Goal: Transaction & Acquisition: Subscribe to service/newsletter

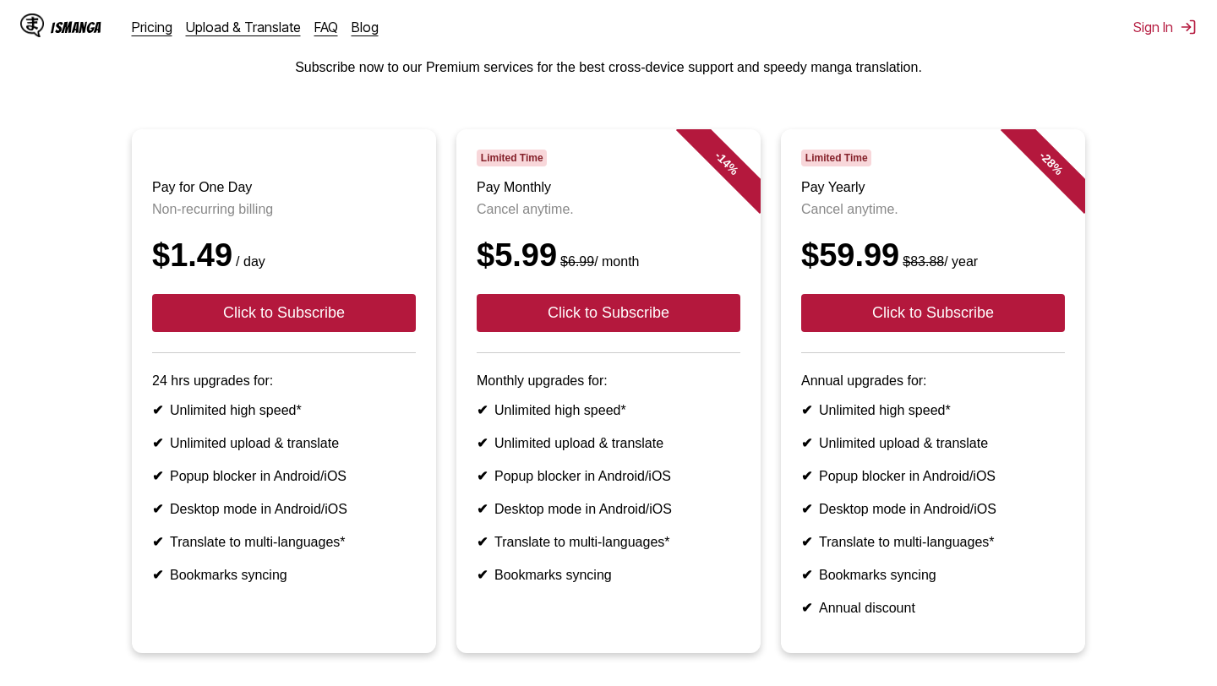
scroll to position [124, 0]
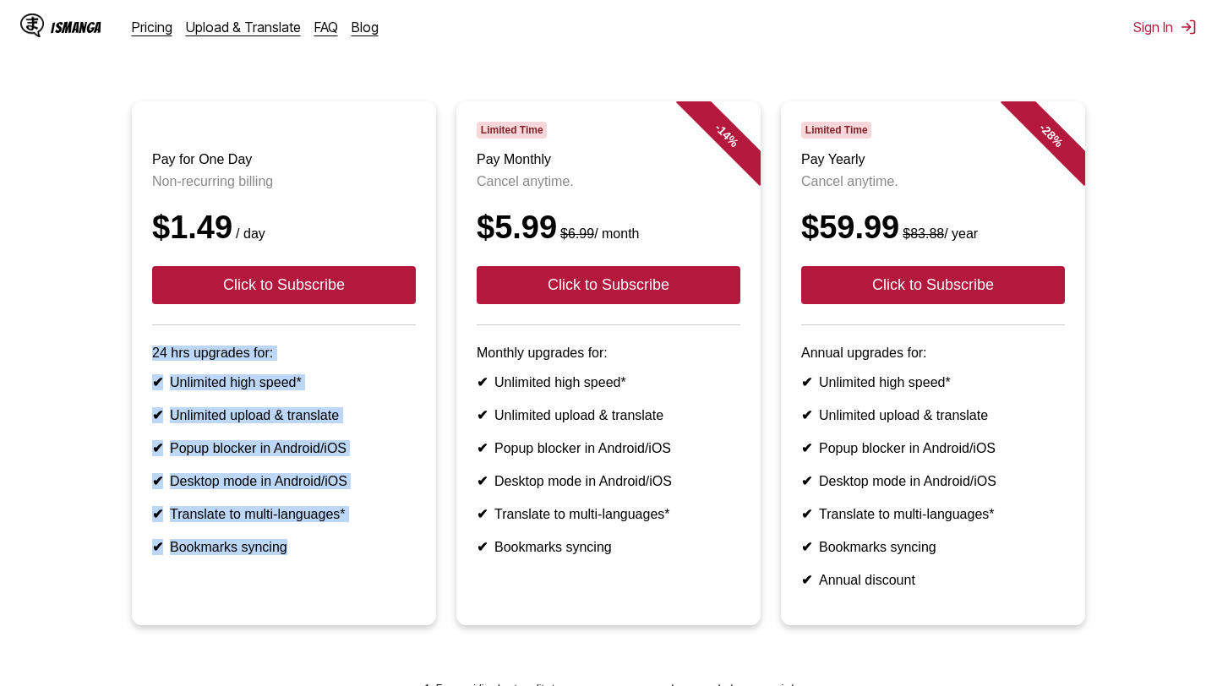
drag, startPoint x: 227, startPoint y: 336, endPoint x: 321, endPoint y: 575, distance: 256.0
click at [324, 575] on article "Pay for One Day Non-recurring billing $1.49 / day Click to Subscribe 24 hrs upg…" at bounding box center [284, 363] width 304 height 524
click at [321, 575] on article "Pay for One Day Non-recurring billing $1.49 / day Click to Subscribe 24 hrs upg…" at bounding box center [284, 363] width 304 height 524
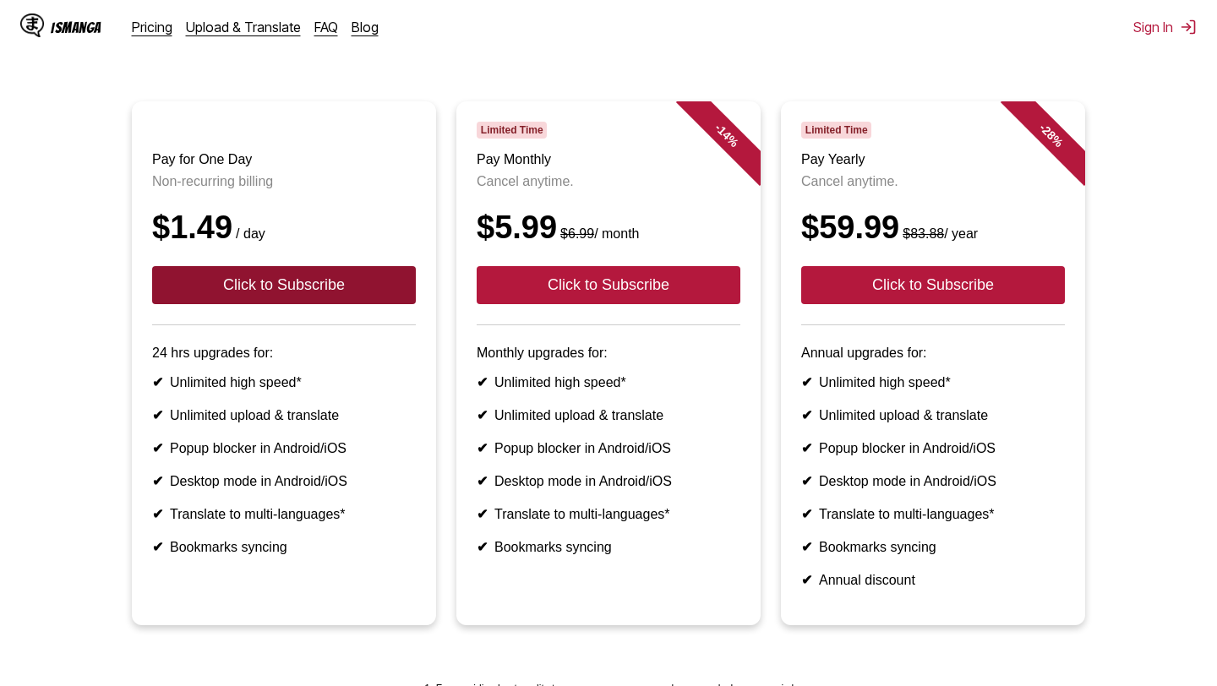
click at [319, 300] on button "Click to Subscribe" at bounding box center [284, 285] width 264 height 38
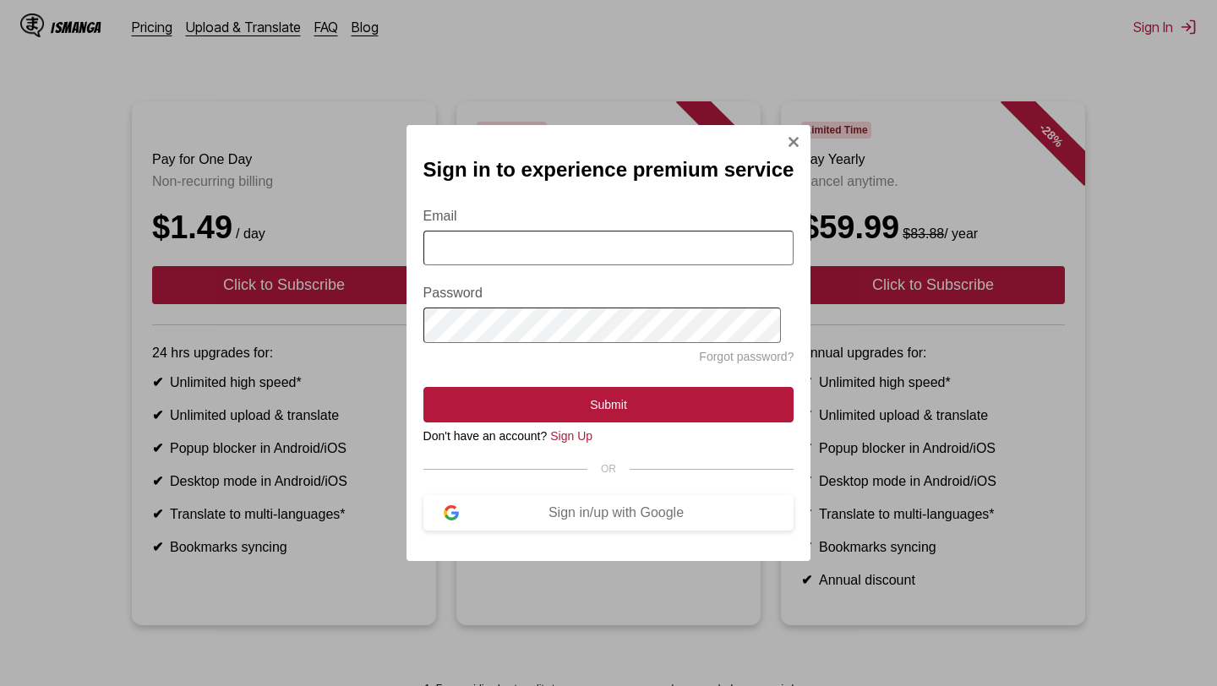
click at [495, 248] on input "Email" at bounding box center [608, 248] width 371 height 35
click at [551, 508] on div "Sign in/up with Google" at bounding box center [616, 512] width 315 height 15
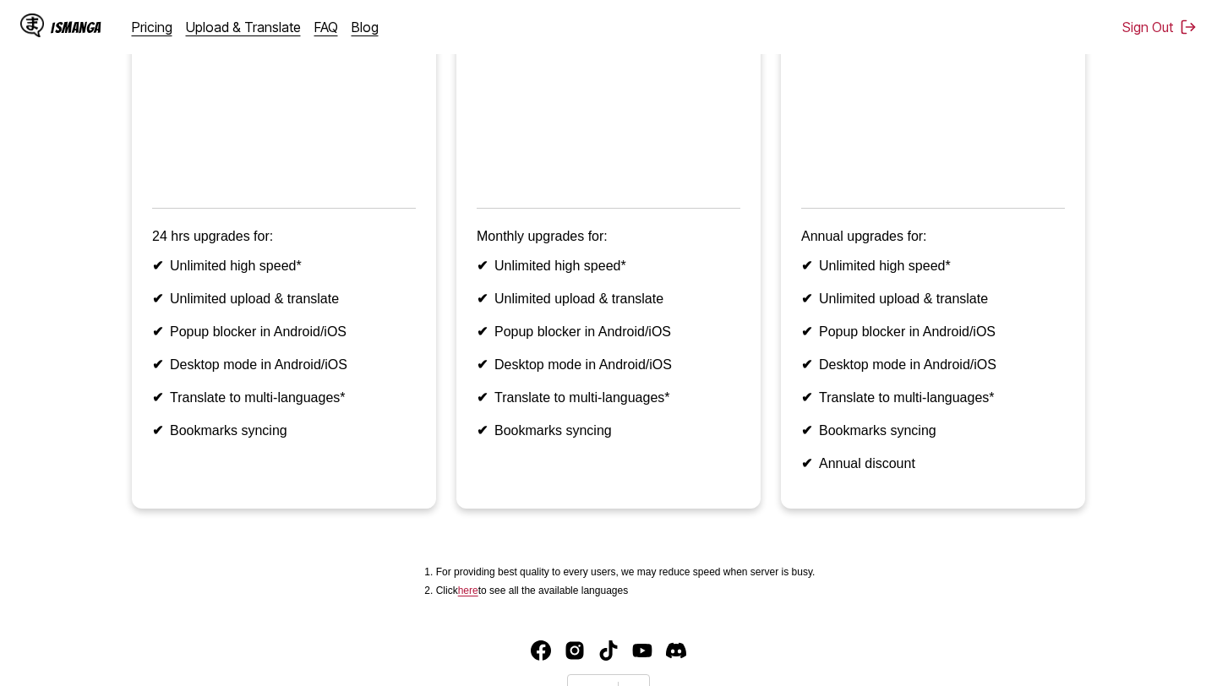
scroll to position [282, 0]
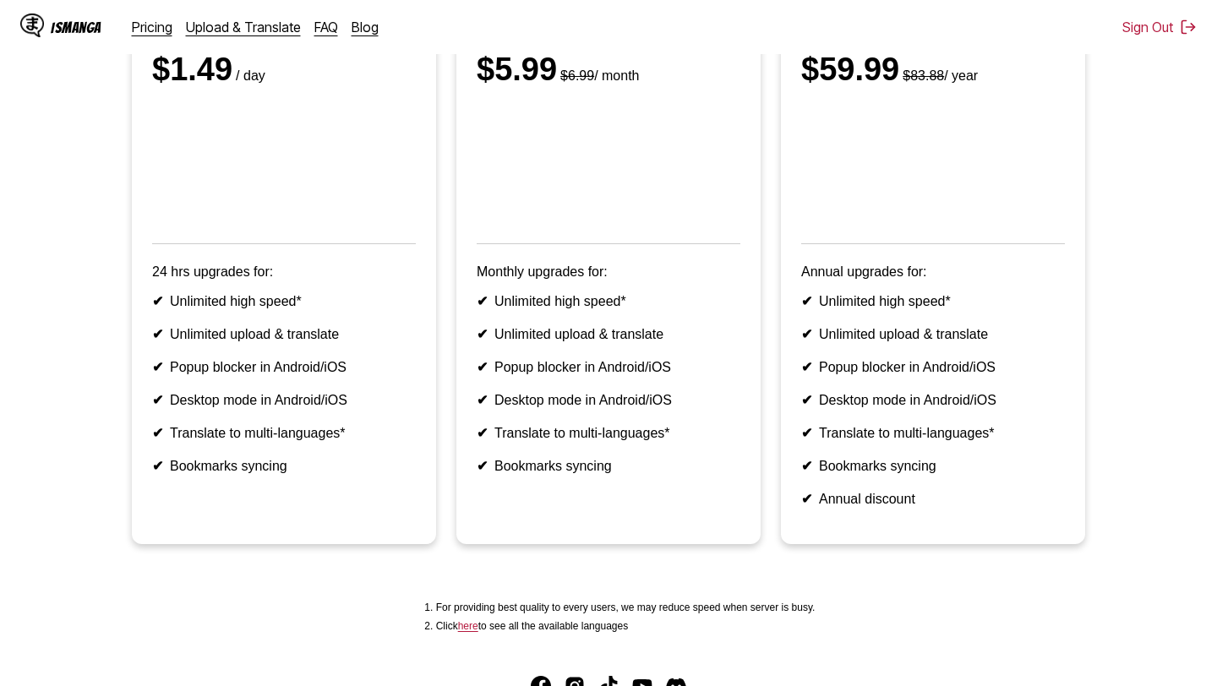
click at [331, 458] on ul "✔ Unlimited high speed* ✔ Unlimited upload & translate ✔ Popup blocker in Andro…" at bounding box center [284, 383] width 264 height 181
click at [335, 474] on li "✔ Bookmarks syncing" at bounding box center [284, 466] width 264 height 16
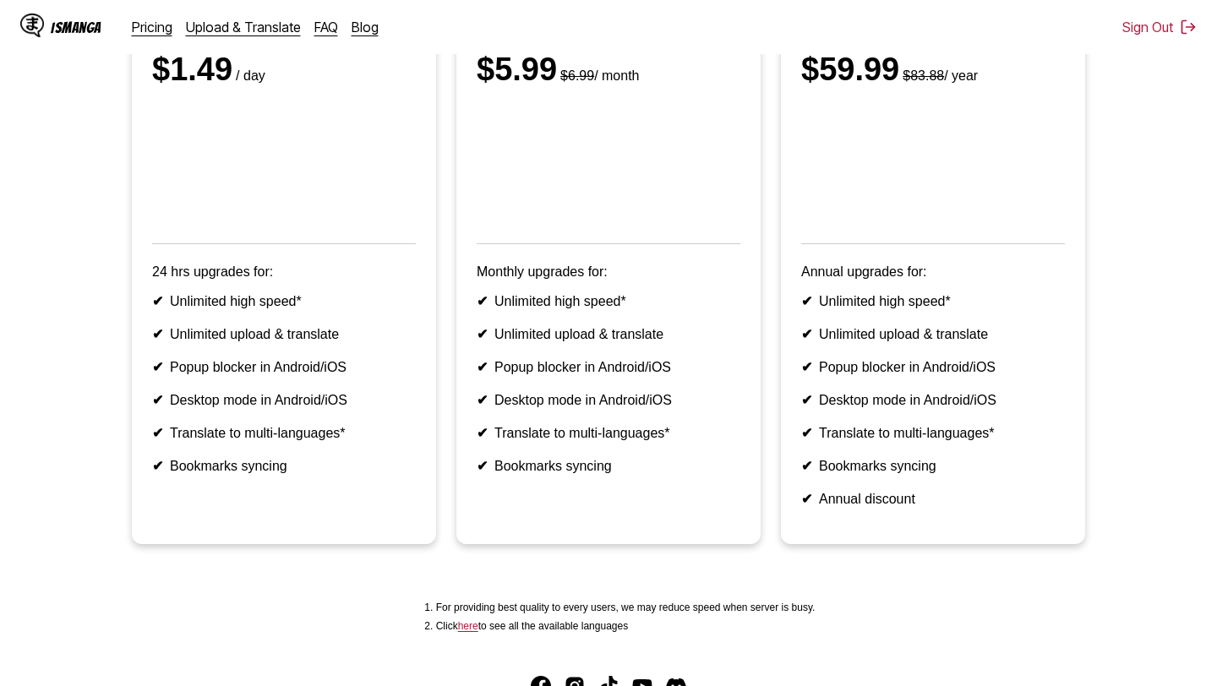
click at [335, 474] on li "✔ Bookmarks syncing" at bounding box center [284, 466] width 264 height 16
click at [342, 509] on article "Pay for One Day Non-recurring billing $1.49 / day 24 hrs upgrades for: ✔ Unlimi…" at bounding box center [284, 243] width 304 height 601
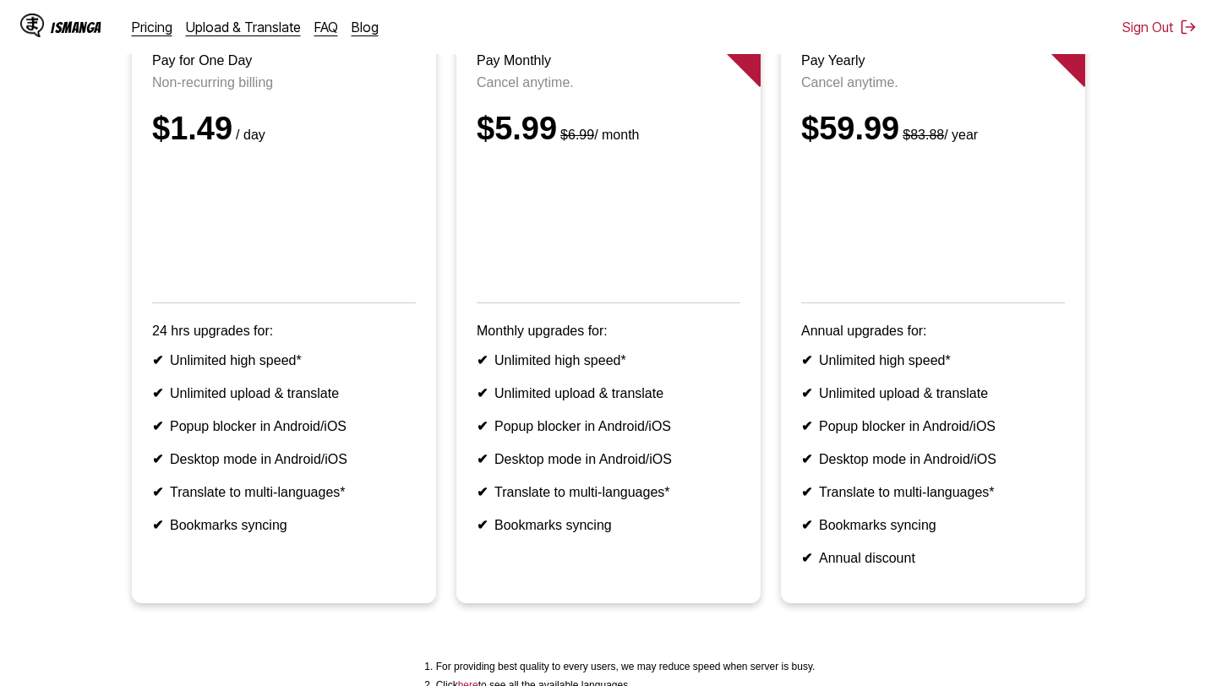
scroll to position [207, 0]
